Goal: Task Accomplishment & Management: Manage account settings

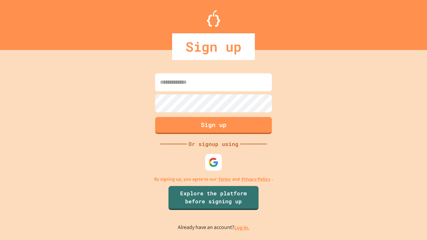
click at [242, 227] on link "Log in." at bounding box center [241, 227] width 15 height 7
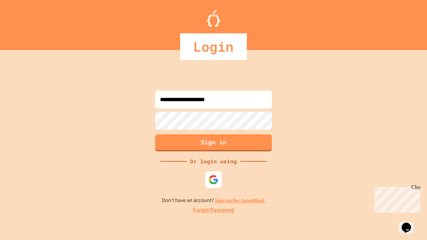
type input "**********"
